Goal: Information Seeking & Learning: Understand process/instructions

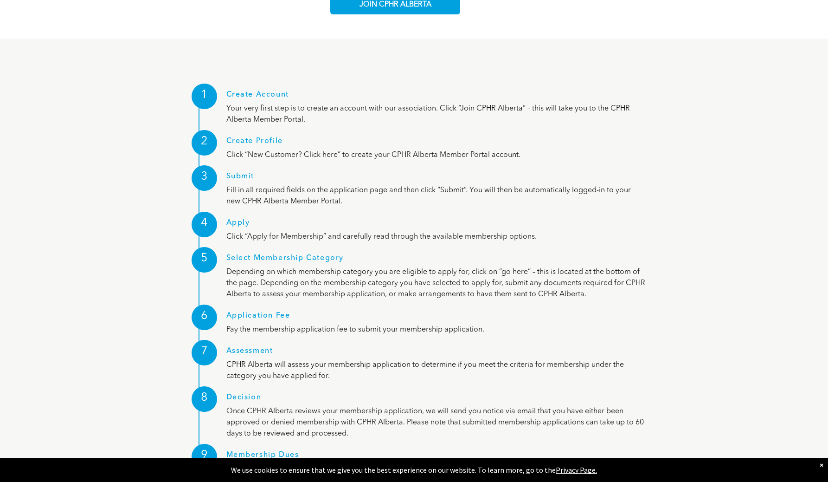
scroll to position [1149, 0]
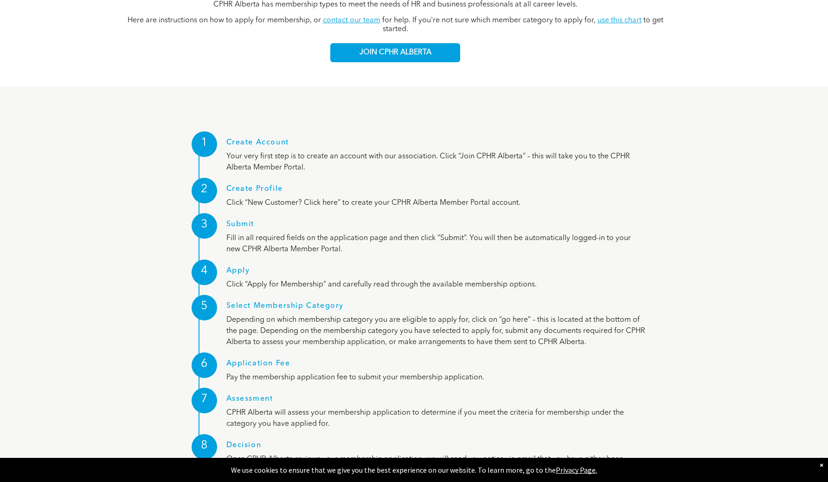
click at [604, 32] on div "How to Apply for CPHR Alberta Membership CPHR Alberta has membership types to m…" at bounding box center [414, 19] width 762 height 102
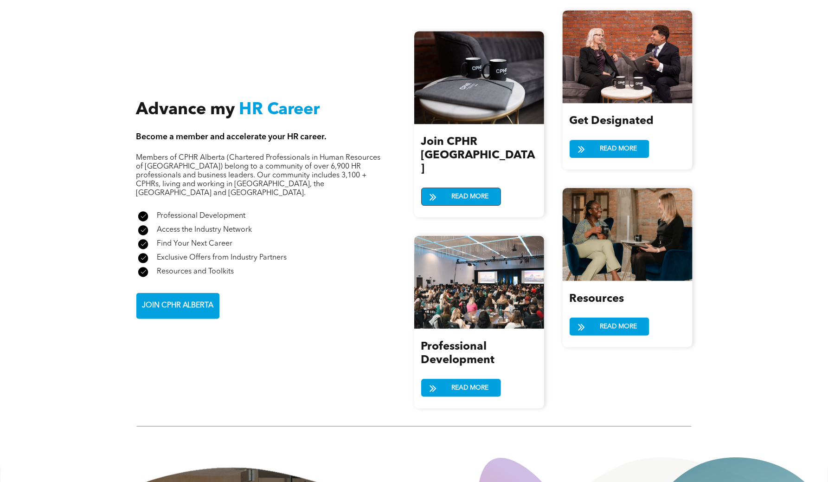
scroll to position [937, 0]
